Goal: Task Accomplishment & Management: Complete application form

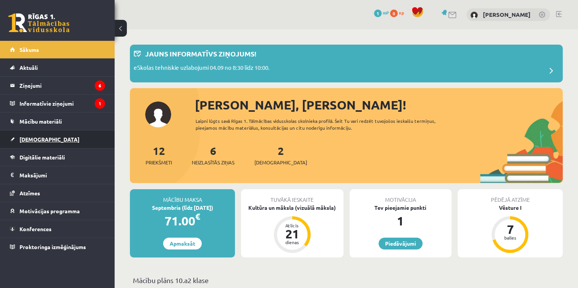
click at [21, 139] on span "[DEMOGRAPHIC_DATA]" at bounding box center [49, 139] width 60 height 7
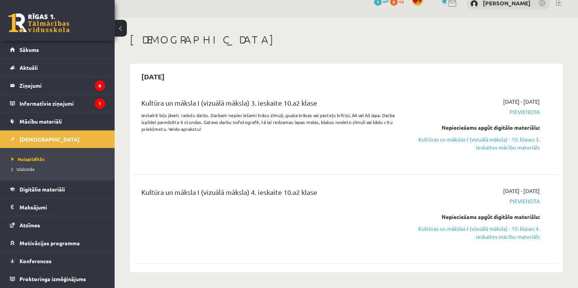
scroll to position [15, 0]
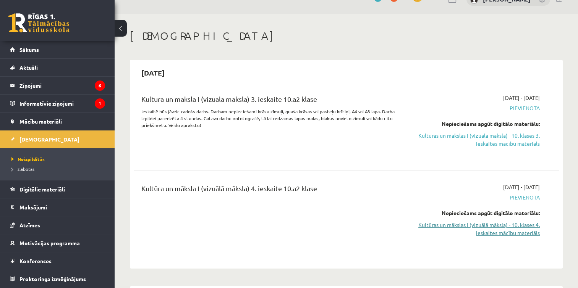
click at [461, 228] on link "Kultūras un mākslas I (vizuālā māksla) - 10. klases 4. ieskaites mācību materiā…" at bounding box center [477, 229] width 125 height 16
click at [485, 229] on link "Kultūras un mākslas I (vizuālā māksla) - 10. klases 4. ieskaites mācību materiā…" at bounding box center [477, 229] width 125 height 16
click at [482, 228] on link "Kultūras un mākslas I (vizuālā māksla) - 10. klases 4. ieskaites mācību materiā…" at bounding box center [477, 229] width 125 height 16
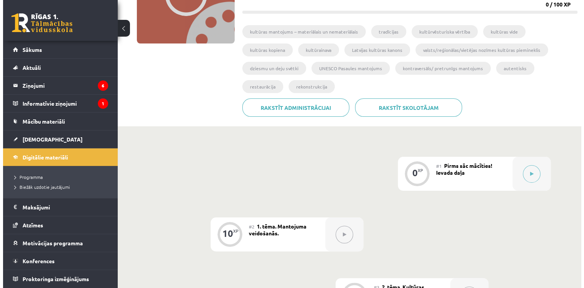
scroll to position [107, 0]
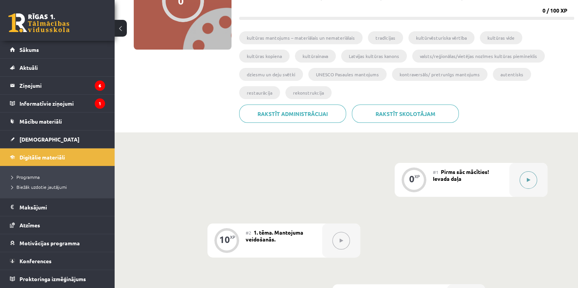
click at [527, 183] on button at bounding box center [529, 181] width 18 height 18
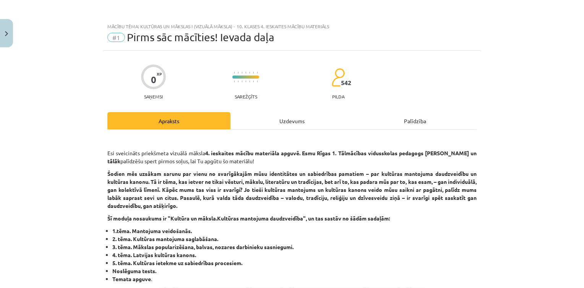
click at [304, 120] on div "Uzdevums" at bounding box center [291, 120] width 123 height 17
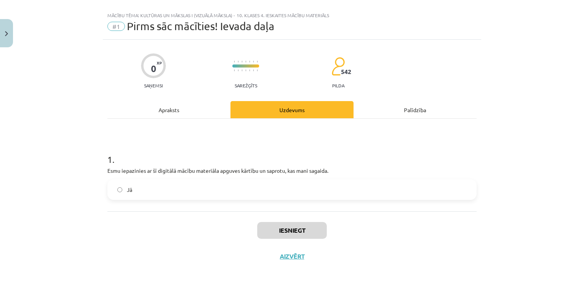
click at [277, 185] on label "Jā" at bounding box center [292, 189] width 368 height 19
click at [291, 229] on button "Iesniegt" at bounding box center [292, 230] width 70 height 17
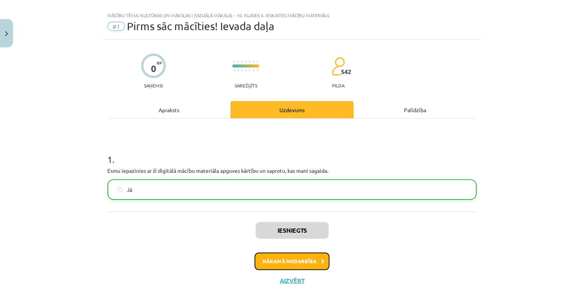
click at [291, 261] on button "Nākamā nodarbība" at bounding box center [291, 262] width 75 height 18
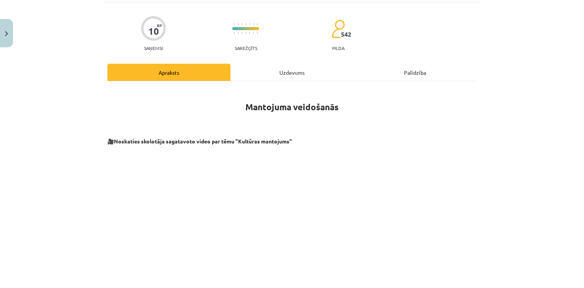
click at [303, 66] on div "Uzdevums" at bounding box center [291, 72] width 123 height 17
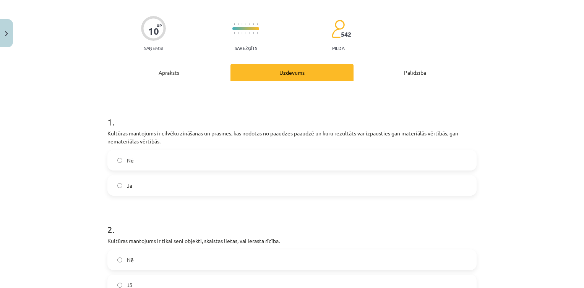
scroll to position [19, 0]
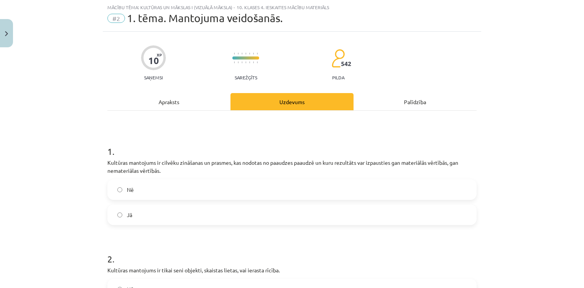
click at [177, 217] on label "Jā" at bounding box center [292, 215] width 368 height 19
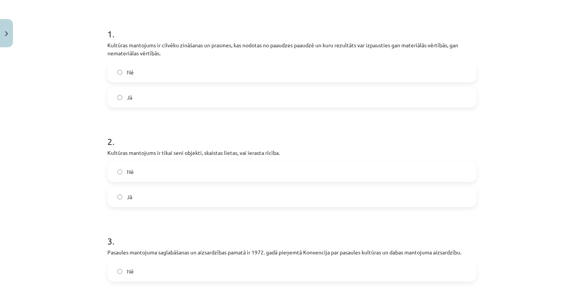
scroll to position [138, 0]
click at [282, 173] on label "Nē" at bounding box center [292, 170] width 368 height 19
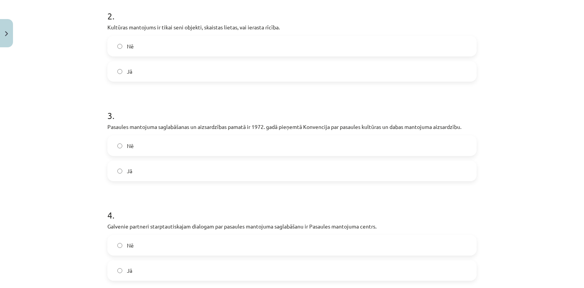
scroll to position [263, 0]
click at [274, 172] on label "Jā" at bounding box center [292, 170] width 368 height 19
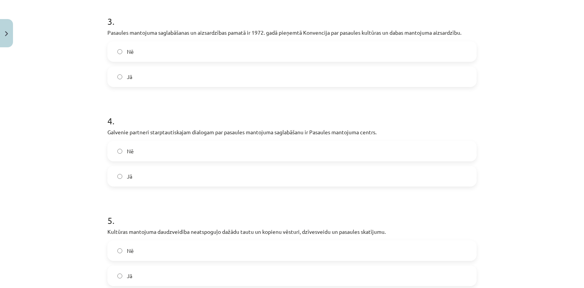
scroll to position [358, 0]
click at [225, 152] on label "Nē" at bounding box center [292, 150] width 368 height 19
click at [232, 181] on label "Jā" at bounding box center [292, 175] width 368 height 19
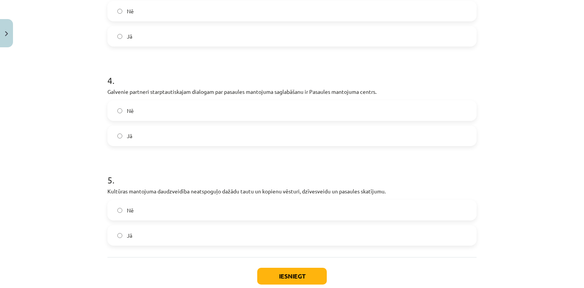
scroll to position [443, 0]
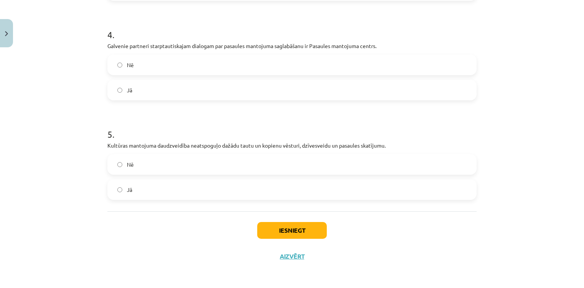
click at [232, 191] on label "Jā" at bounding box center [292, 189] width 368 height 19
click at [238, 173] on label "Nē" at bounding box center [292, 164] width 368 height 19
click at [290, 233] on button "Iesniegt" at bounding box center [292, 230] width 70 height 17
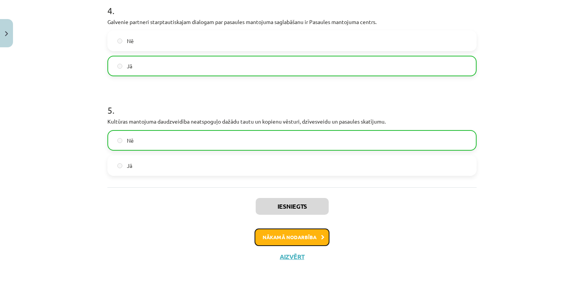
click at [265, 233] on button "Nākamā nodarbība" at bounding box center [291, 238] width 75 height 18
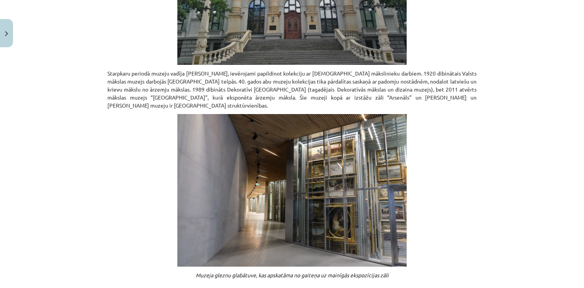
scroll to position [584, 0]
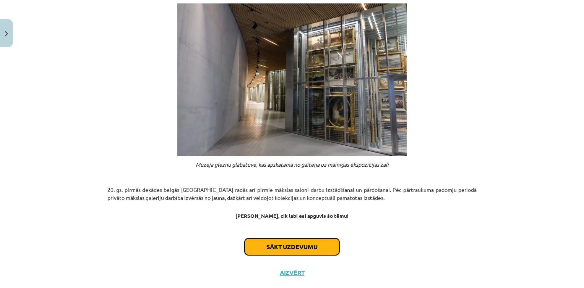
click at [283, 239] on button "Sākt uzdevumu" at bounding box center [292, 247] width 95 height 17
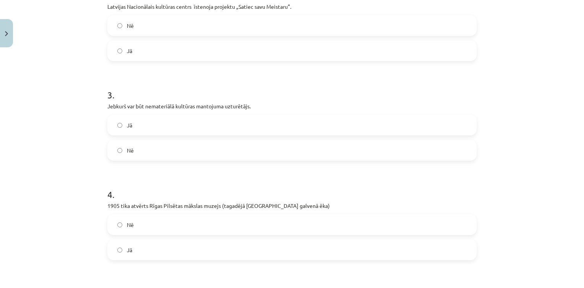
scroll to position [435, 0]
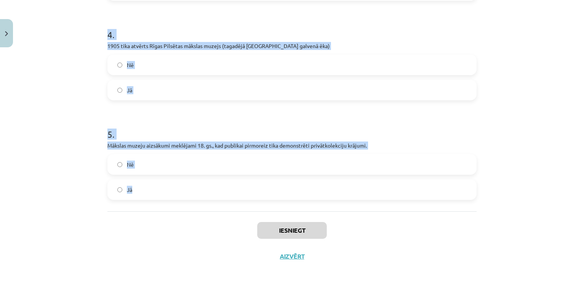
drag, startPoint x: 97, startPoint y: 151, endPoint x: 287, endPoint y: 198, distance: 196.0
click at [287, 198] on div "Mācību tēma: Kultūras un mākslas i (vizuālā māksla) - 10. klases 4. ieskaites m…" at bounding box center [292, 144] width 584 height 288
copy form "1 . 2001.gadā atvērts mākslas muzejs “Rīgas Birža”, kurā eksponēta ārzemju māks…"
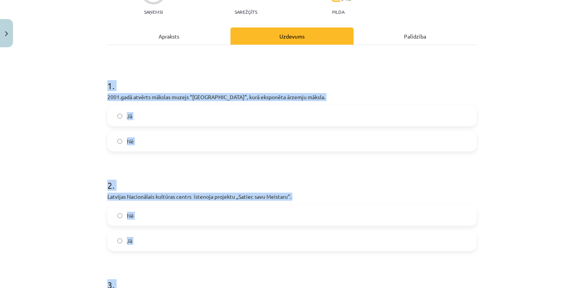
scroll to position [60, 0]
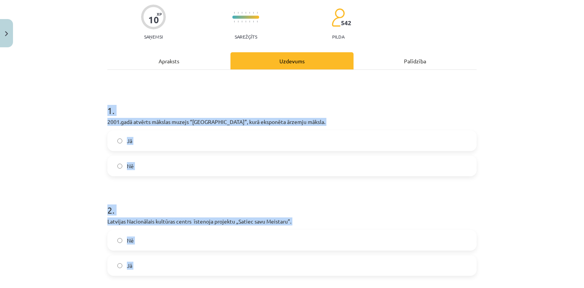
click at [152, 160] on label "Nē" at bounding box center [292, 166] width 368 height 19
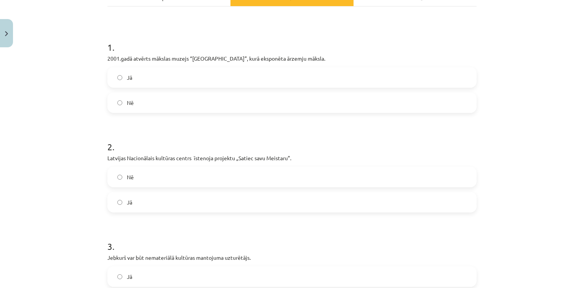
scroll to position [125, 0]
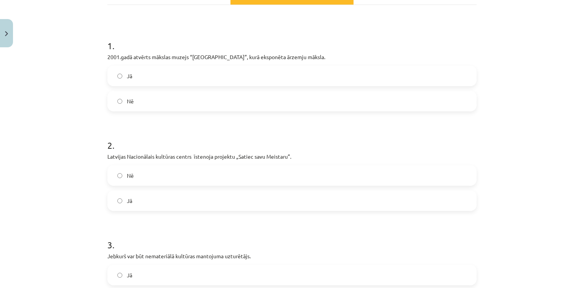
click at [186, 171] on label "Nē" at bounding box center [292, 175] width 368 height 19
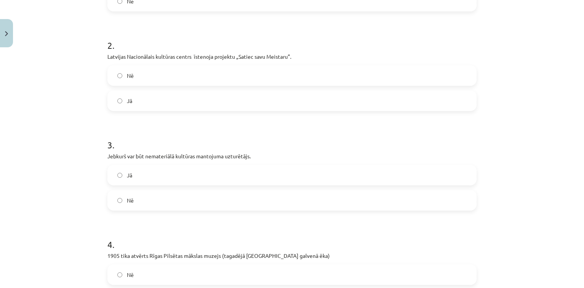
scroll to position [236, 0]
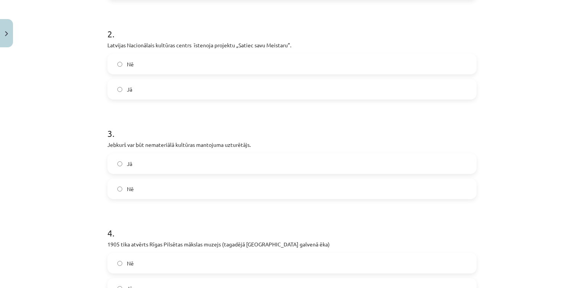
click at [152, 92] on label "Jā" at bounding box center [292, 89] width 368 height 19
click at [172, 165] on label "Jā" at bounding box center [292, 163] width 368 height 19
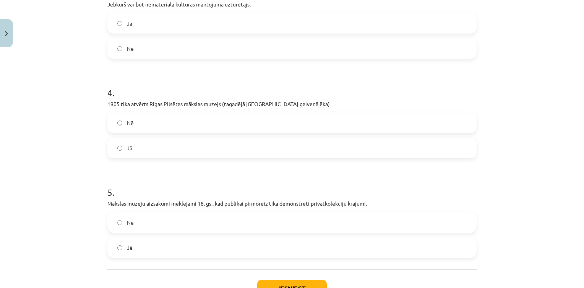
scroll to position [380, 0]
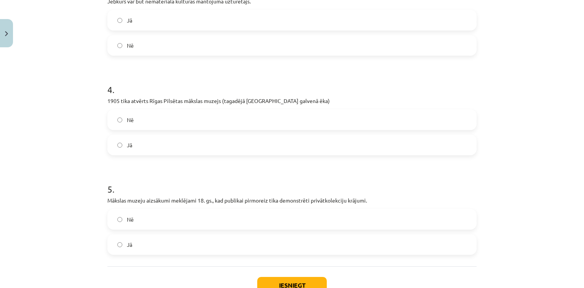
click at [196, 148] on label "Jā" at bounding box center [292, 145] width 368 height 19
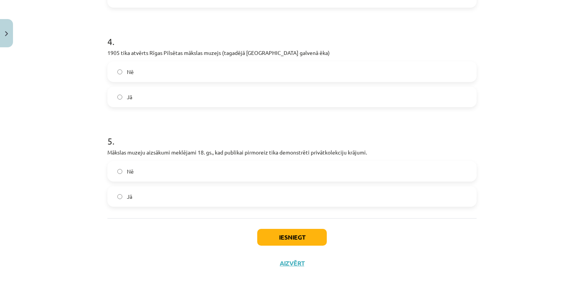
scroll to position [429, 0]
click at [214, 195] on label "Jā" at bounding box center [292, 195] width 368 height 19
click at [300, 243] on button "Iesniegt" at bounding box center [292, 236] width 70 height 17
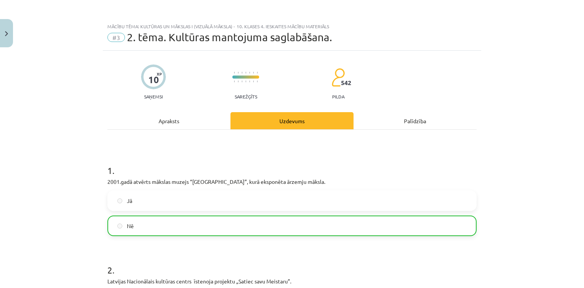
scroll to position [459, 0]
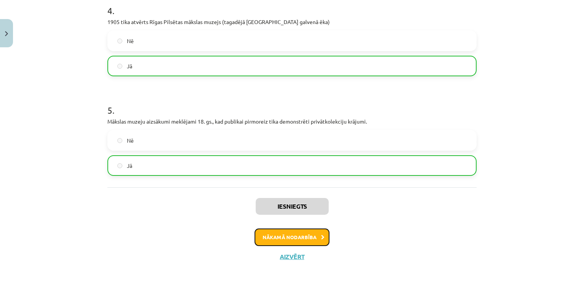
click at [283, 237] on button "Nākamā nodarbība" at bounding box center [291, 238] width 75 height 18
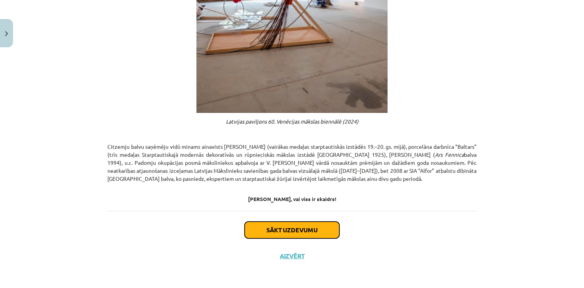
click at [272, 225] on button "Sākt uzdevumu" at bounding box center [292, 230] width 95 height 17
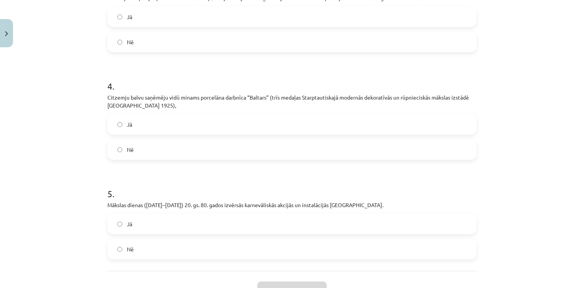
scroll to position [455, 0]
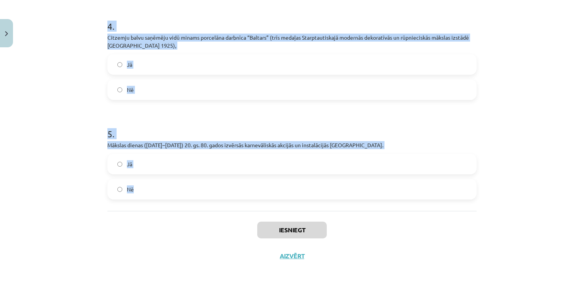
drag, startPoint x: 103, startPoint y: 167, endPoint x: 323, endPoint y: 186, distance: 220.9
copy form "1 . Mākslas un tautas tuvināšanas centienu piemērs ir biedrības “Radigars” brīv…"
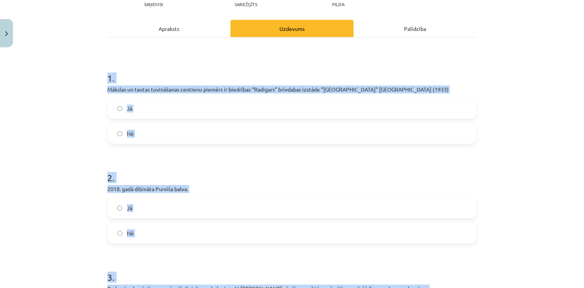
scroll to position [92, 0]
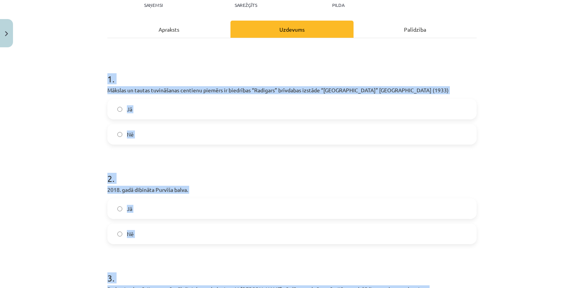
click at [160, 119] on label "Jā" at bounding box center [292, 109] width 368 height 19
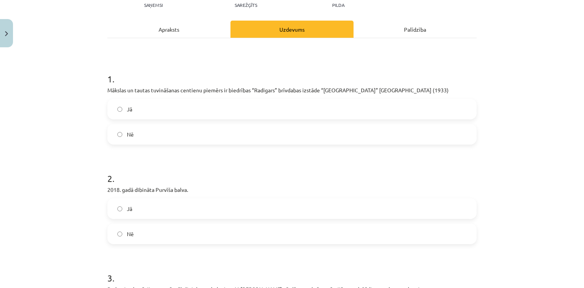
click at [118, 233] on div "Jā Nē" at bounding box center [291, 222] width 369 height 46
click at [131, 219] on label "Jā" at bounding box center [292, 208] width 368 height 19
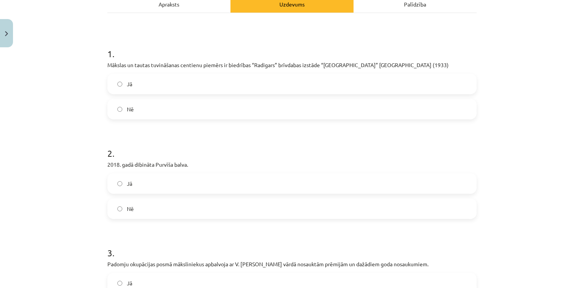
scroll to position [117, 0]
click at [156, 218] on label "Nē" at bounding box center [292, 208] width 368 height 19
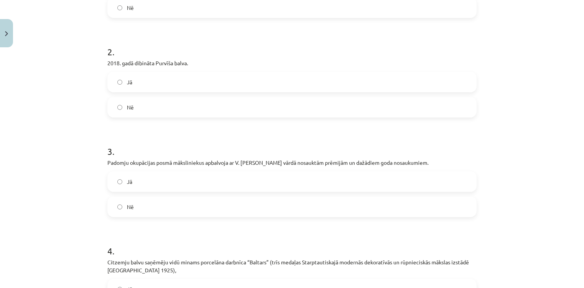
scroll to position [224, 0]
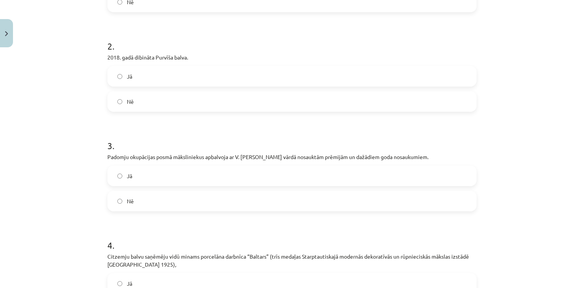
click at [160, 186] on label "Jā" at bounding box center [292, 176] width 368 height 19
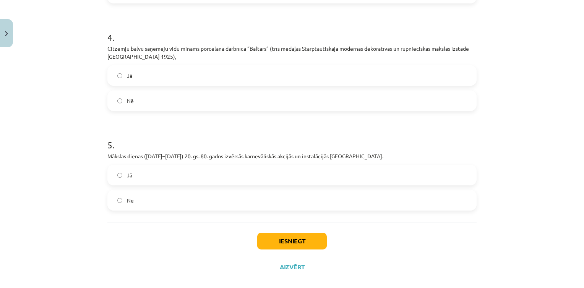
scroll to position [434, 0]
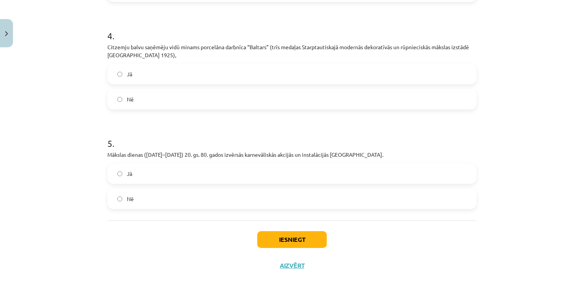
click at [153, 197] on div "Jā Nē" at bounding box center [291, 187] width 369 height 46
click at [216, 181] on label "Jā" at bounding box center [292, 173] width 368 height 19
drag, startPoint x: 273, startPoint y: 252, endPoint x: 256, endPoint y: 250, distance: 17.3
click at [257, 248] on button "Iesniegt" at bounding box center [292, 240] width 70 height 17
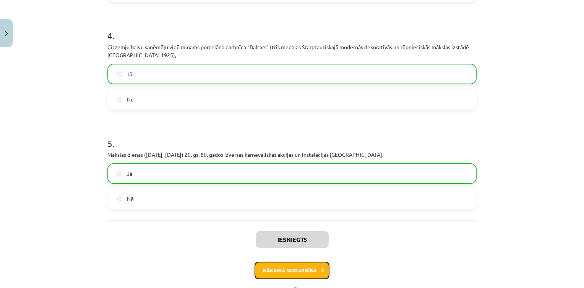
click at [293, 280] on button "Nākamā nodarbība" at bounding box center [291, 271] width 75 height 18
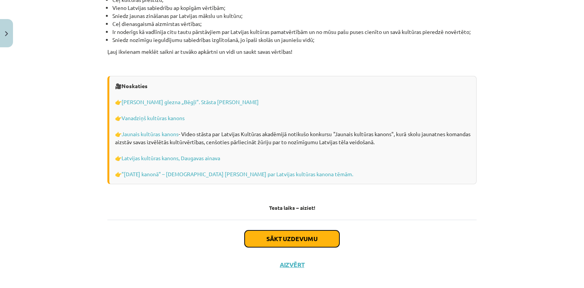
click at [311, 231] on button "Sākt uzdevumu" at bounding box center [292, 239] width 95 height 17
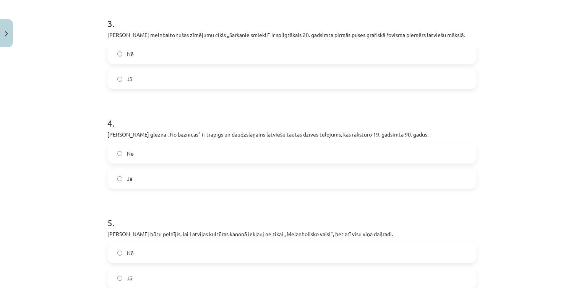
scroll to position [443, 0]
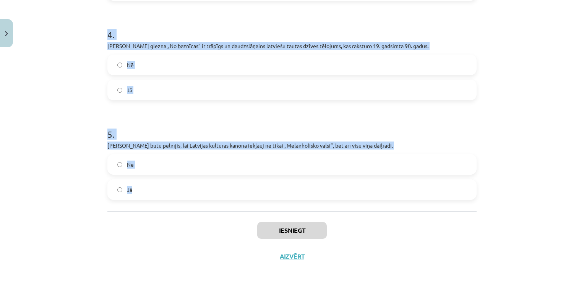
drag, startPoint x: 96, startPoint y: 103, endPoint x: 313, endPoint y: 190, distance: 233.8
click at [313, 190] on div "Mācību tēma: Kultūras un mākslas i (vizuālā māksla) - 10. klases 4. ieskaites m…" at bounding box center [292, 144] width 584 height 288
copy form "1 . Porcelāna un fajansa trauku apgleznošanas darbnīcā „Baltars” 20. gadsimta 2…"
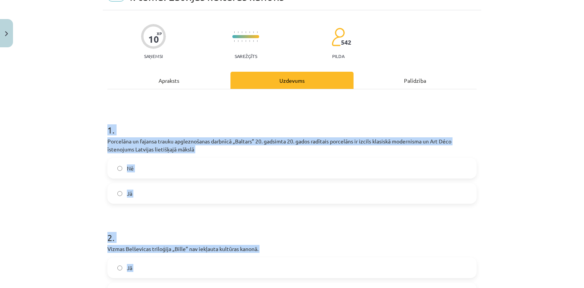
click at [230, 193] on label "Jā" at bounding box center [292, 193] width 368 height 19
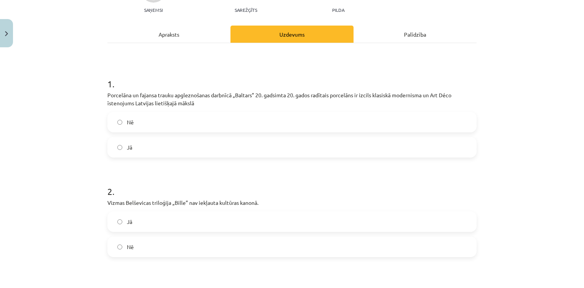
scroll to position [88, 0]
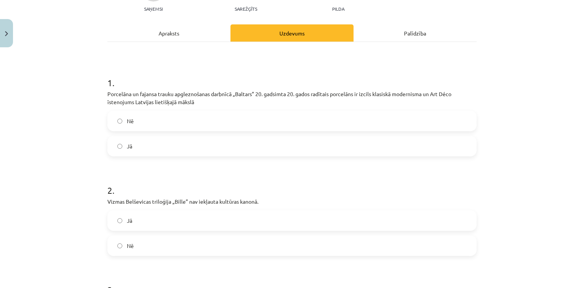
click at [180, 243] on label "Nē" at bounding box center [292, 245] width 368 height 19
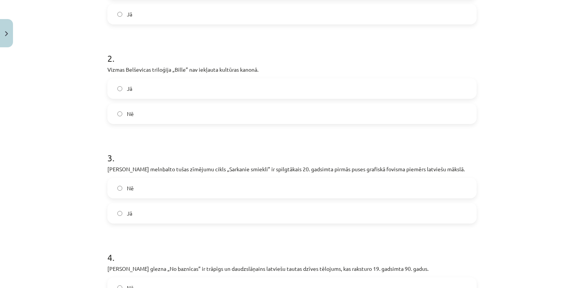
scroll to position [240, 0]
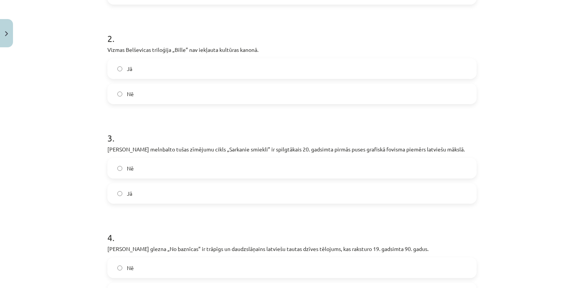
click at [172, 175] on label "Nē" at bounding box center [292, 168] width 368 height 19
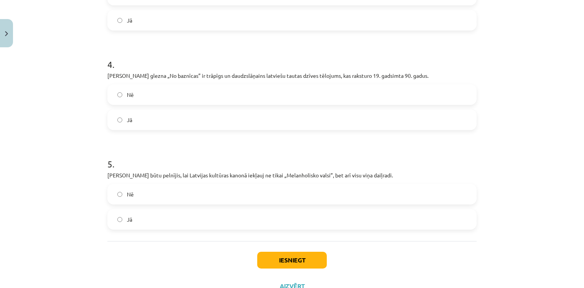
scroll to position [415, 0]
click at [173, 126] on label "Jā" at bounding box center [292, 118] width 368 height 19
click at [174, 209] on label "Jā" at bounding box center [292, 218] width 368 height 19
click at [290, 263] on button "Iesniegt" at bounding box center [292, 259] width 70 height 17
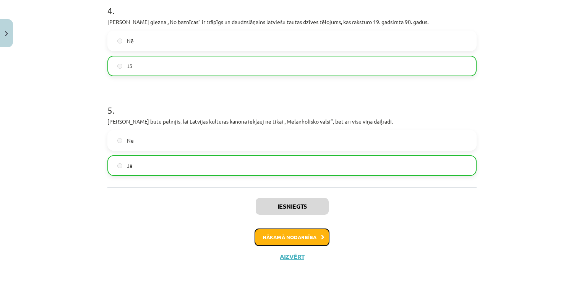
click at [295, 238] on button "Nākamā nodarbība" at bounding box center [291, 238] width 75 height 18
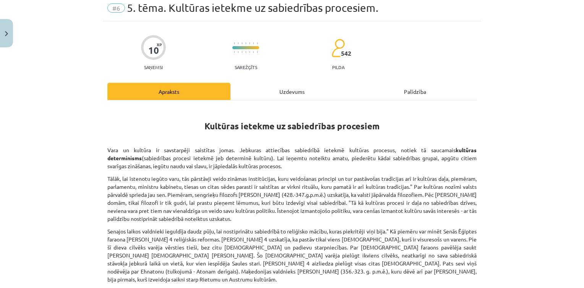
scroll to position [19, 0]
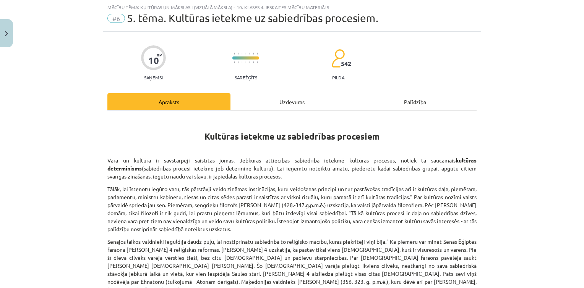
click at [289, 108] on div "Uzdevums" at bounding box center [291, 101] width 123 height 17
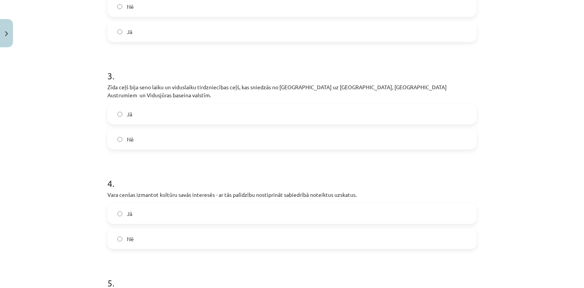
scroll to position [435, 0]
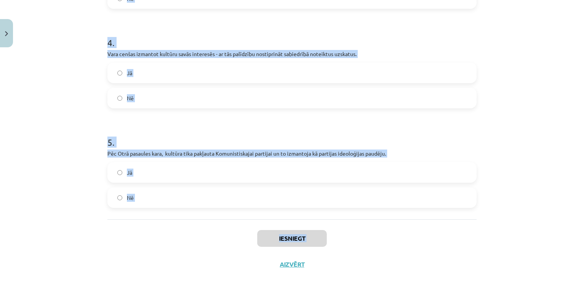
drag, startPoint x: 95, startPoint y: 147, endPoint x: 229, endPoint y: 214, distance: 150.2
click at [229, 214] on div "Mācību tēma: Kultūras un mākslas i (vizuālā māksla) - 10. klases 4. ieskaites m…" at bounding box center [292, 144] width 584 height 288
drag, startPoint x: 229, startPoint y: 214, endPoint x: 231, endPoint y: 206, distance: 8.2
copy form "1 . Maķedonijas valdnieks Aleksandrs, kuru dēvē arī par Aleksandru Lielo, bija …"
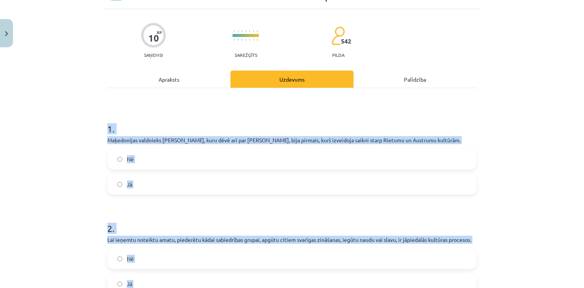
scroll to position [0, 0]
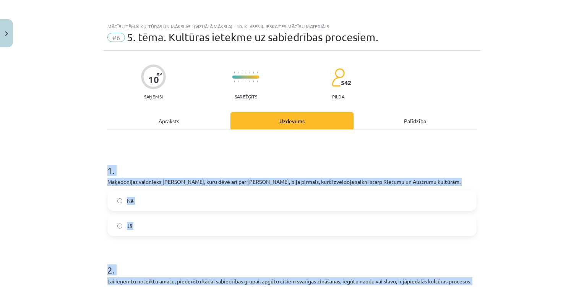
click at [141, 221] on label "Jā" at bounding box center [292, 226] width 368 height 19
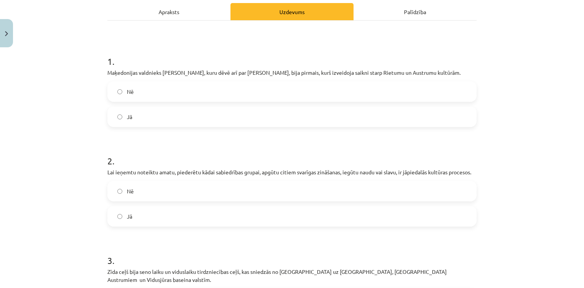
scroll to position [119, 0]
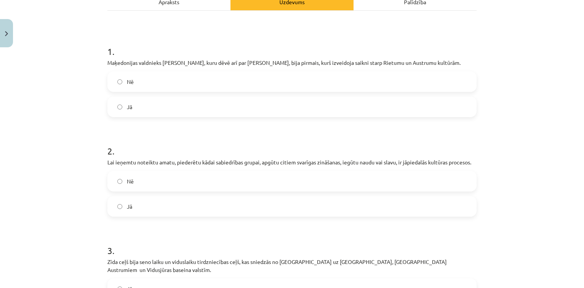
click at [126, 210] on label "Jā" at bounding box center [292, 206] width 368 height 19
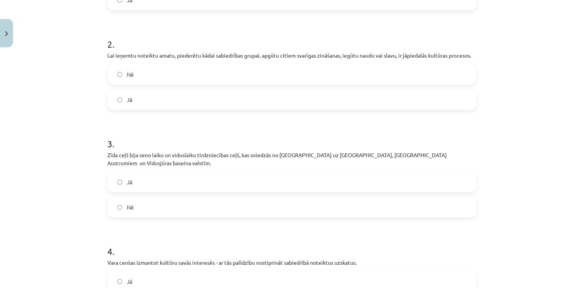
scroll to position [227, 0]
click at [154, 204] on label "Nē" at bounding box center [292, 206] width 368 height 19
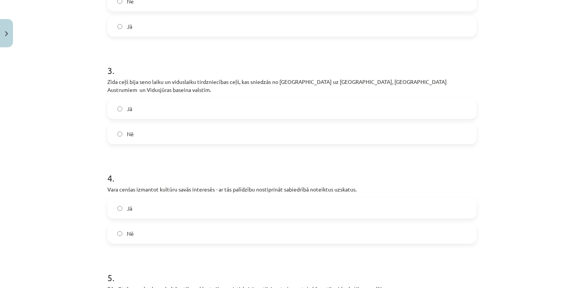
scroll to position [301, 0]
click at [137, 198] on label "Jā" at bounding box center [292, 207] width 368 height 19
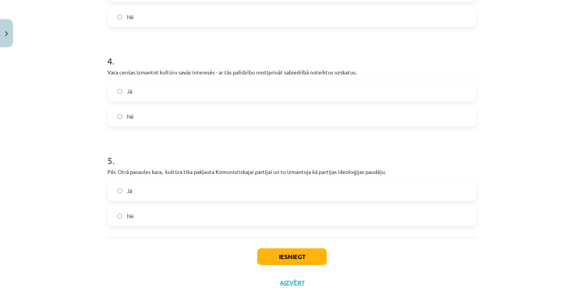
scroll to position [419, 0]
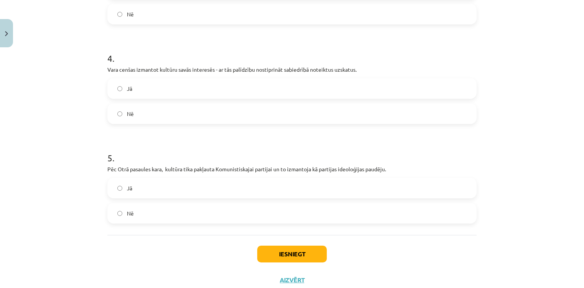
click at [177, 179] on label "Jā" at bounding box center [292, 188] width 368 height 19
click at [289, 246] on button "Iesniegt" at bounding box center [292, 254] width 70 height 17
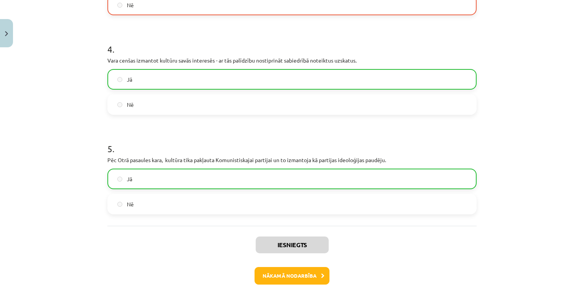
scroll to position [459, 0]
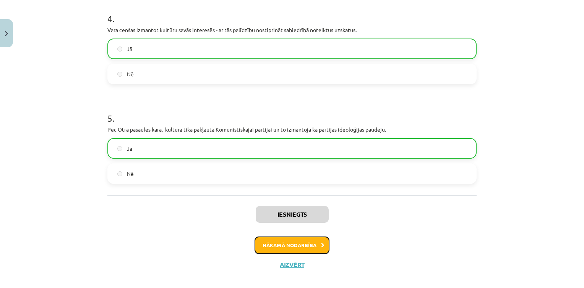
click at [305, 238] on button "Nākamā nodarbība" at bounding box center [291, 246] width 75 height 18
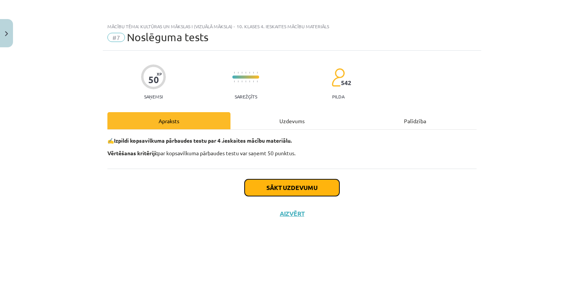
click at [265, 185] on button "Sākt uzdevumu" at bounding box center [292, 188] width 95 height 17
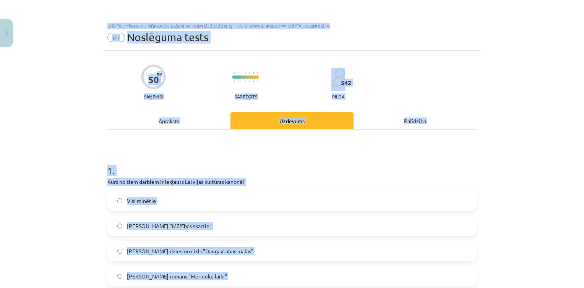
copy div "0 Dāvanas 1 mP 0 xp Arsēnijs Rodins Sākums Aktuāli Kā mācīties eSKOLĀ Kontakti …"
click at [161, 205] on label "Visi minētie" at bounding box center [292, 200] width 368 height 19
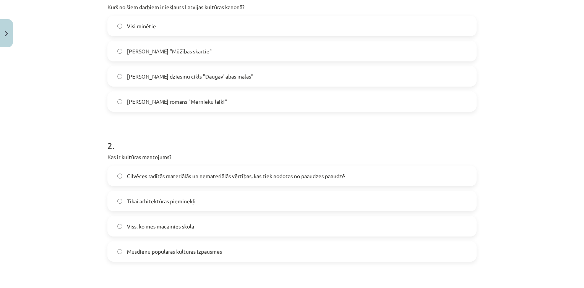
scroll to position [177, 0]
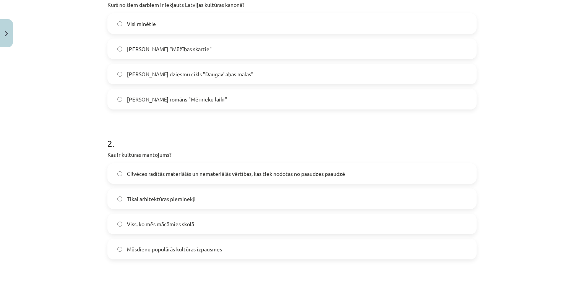
click at [166, 165] on label "Cilvēces radītās materiālās un nemateriālās vērtības, kas tiek nodotas no paaud…" at bounding box center [292, 173] width 368 height 19
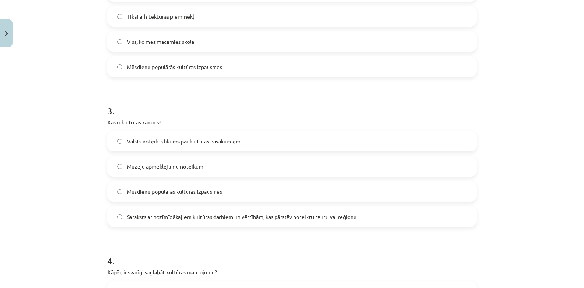
scroll to position [361, 0]
click at [176, 209] on label "Saraksts ar nozīmīgākajiem kultūras darbiem un vērtībām, kas pārstāv noteiktu t…" at bounding box center [292, 216] width 368 height 19
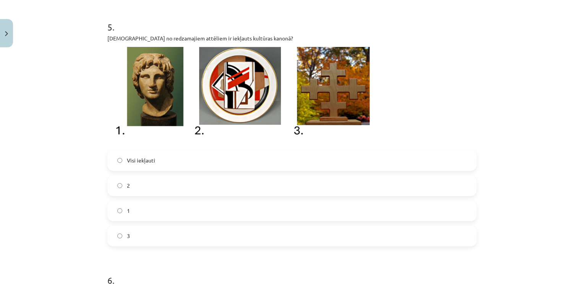
scroll to position [745, 0]
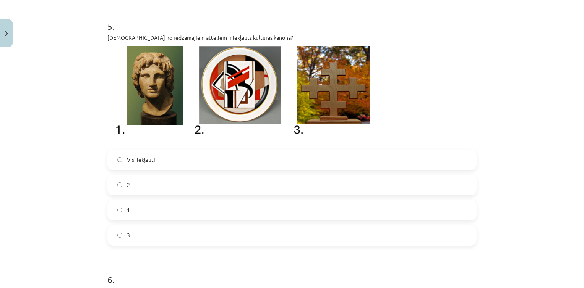
click at [171, 240] on label "3" at bounding box center [292, 235] width 368 height 19
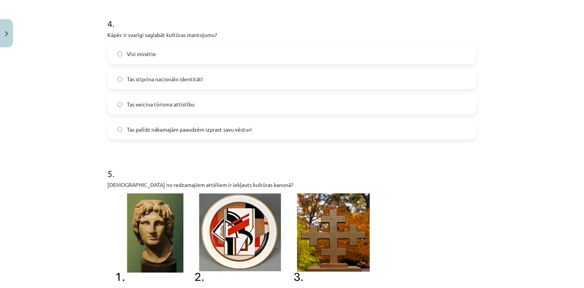
scroll to position [587, 0]
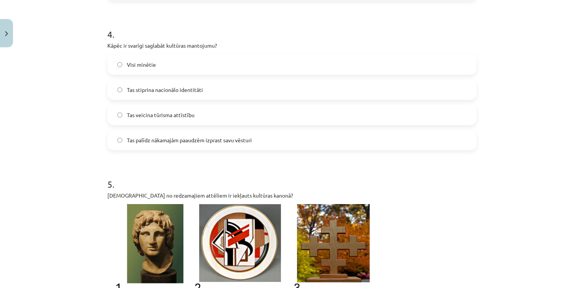
click at [206, 72] on label "Visi minētie" at bounding box center [292, 64] width 368 height 19
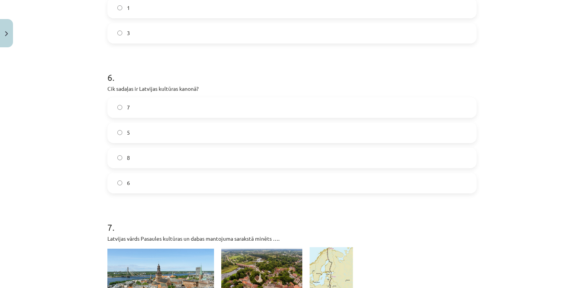
scroll to position [954, 0]
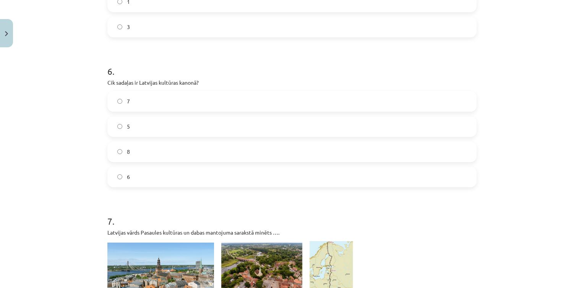
click at [161, 102] on label "7" at bounding box center [292, 101] width 368 height 19
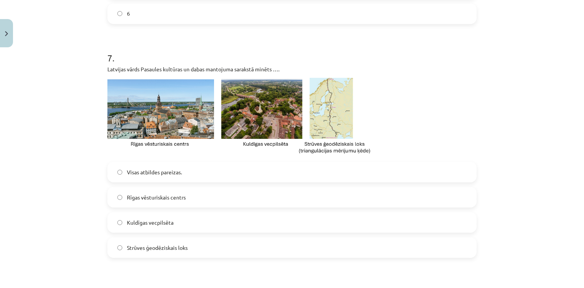
scroll to position [1126, 0]
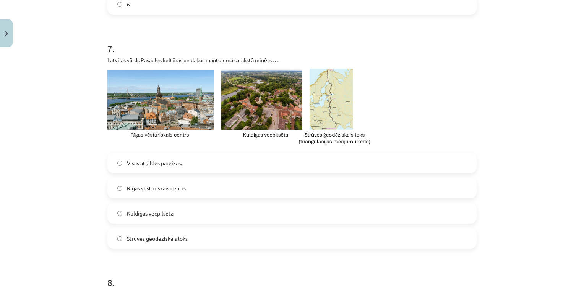
click at [176, 189] on span "Rīgas vēsturiskais centrs" at bounding box center [156, 189] width 59 height 8
click at [177, 213] on label "Kuldīgas vecpilsēta" at bounding box center [292, 213] width 368 height 19
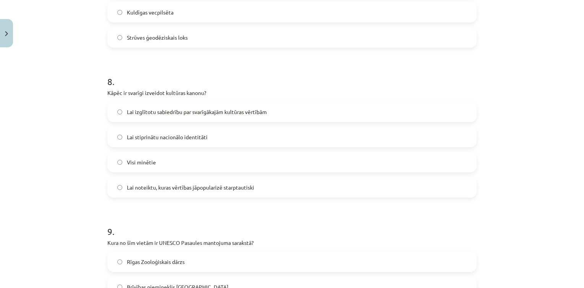
scroll to position [1328, 0]
click at [175, 156] on label "Visi minētie" at bounding box center [292, 161] width 368 height 19
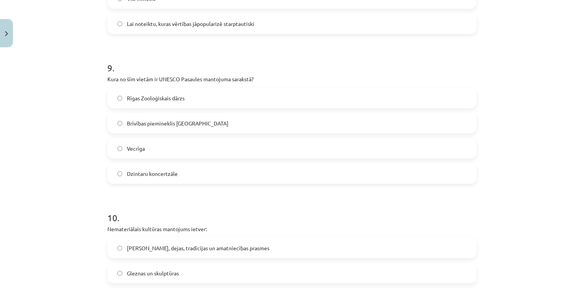
scroll to position [1491, 0]
click at [163, 150] on label "Vecrīga" at bounding box center [292, 148] width 368 height 19
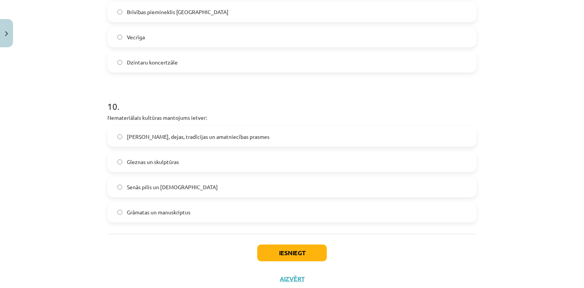
scroll to position [1603, 0]
click at [154, 130] on label "Dziesmas, dejas, tradīcijas un amatniecības prasmes" at bounding box center [292, 136] width 368 height 19
click at [304, 252] on button "Iesniegt" at bounding box center [292, 253] width 70 height 17
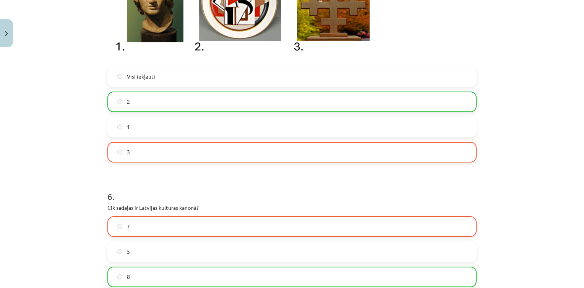
scroll to position [828, 0]
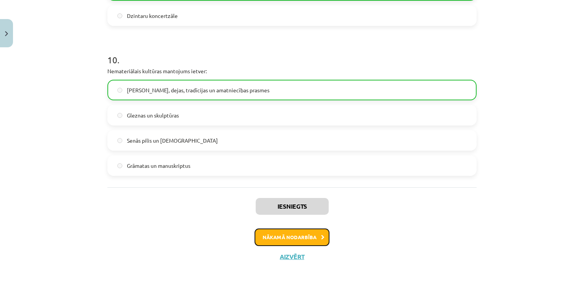
click at [321, 238] on icon at bounding box center [322, 237] width 3 height 5
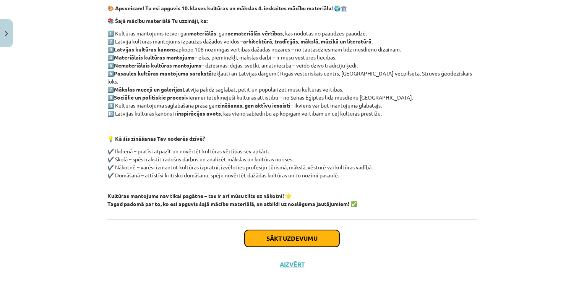
click at [288, 232] on button "Sākt uzdevumu" at bounding box center [292, 238] width 95 height 17
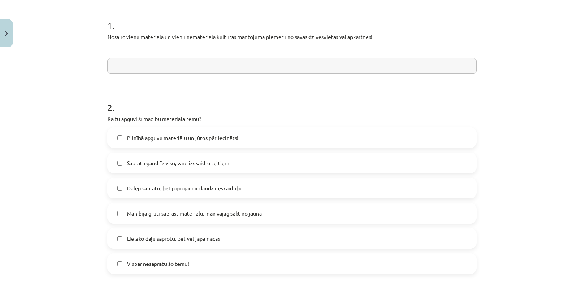
scroll to position [145, 0]
click at [222, 147] on label "Pilnībā apguvu materiālu un jūtos pārliecināts!" at bounding box center [292, 137] width 368 height 19
click at [212, 191] on span "Dalēji sapratu, bet joprojām ir daudz neskaidrību" at bounding box center [185, 189] width 116 height 8
drag, startPoint x: 212, startPoint y: 191, endPoint x: 164, endPoint y: 193, distance: 48.9
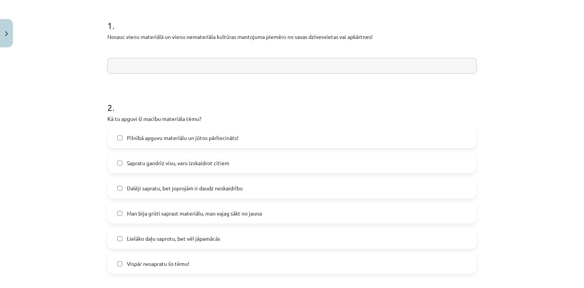
click at [164, 193] on label "Dalēji sapratu, bet joprojām ir daudz neskaidrību" at bounding box center [292, 188] width 368 height 19
click at [218, 134] on span "Pilnībā apguvu materiālu un jūtos pārliecināts!" at bounding box center [183, 138] width 112 height 8
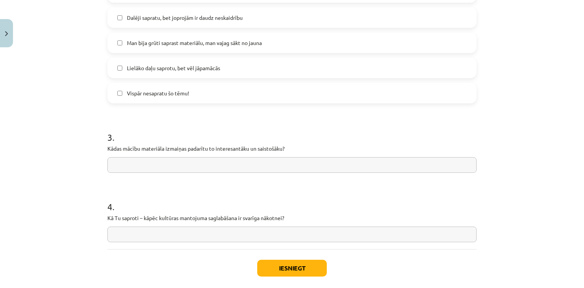
scroll to position [317, 0]
click at [286, 263] on button "Iesniegt" at bounding box center [292, 267] width 70 height 17
